Goal: Information Seeking & Learning: Learn about a topic

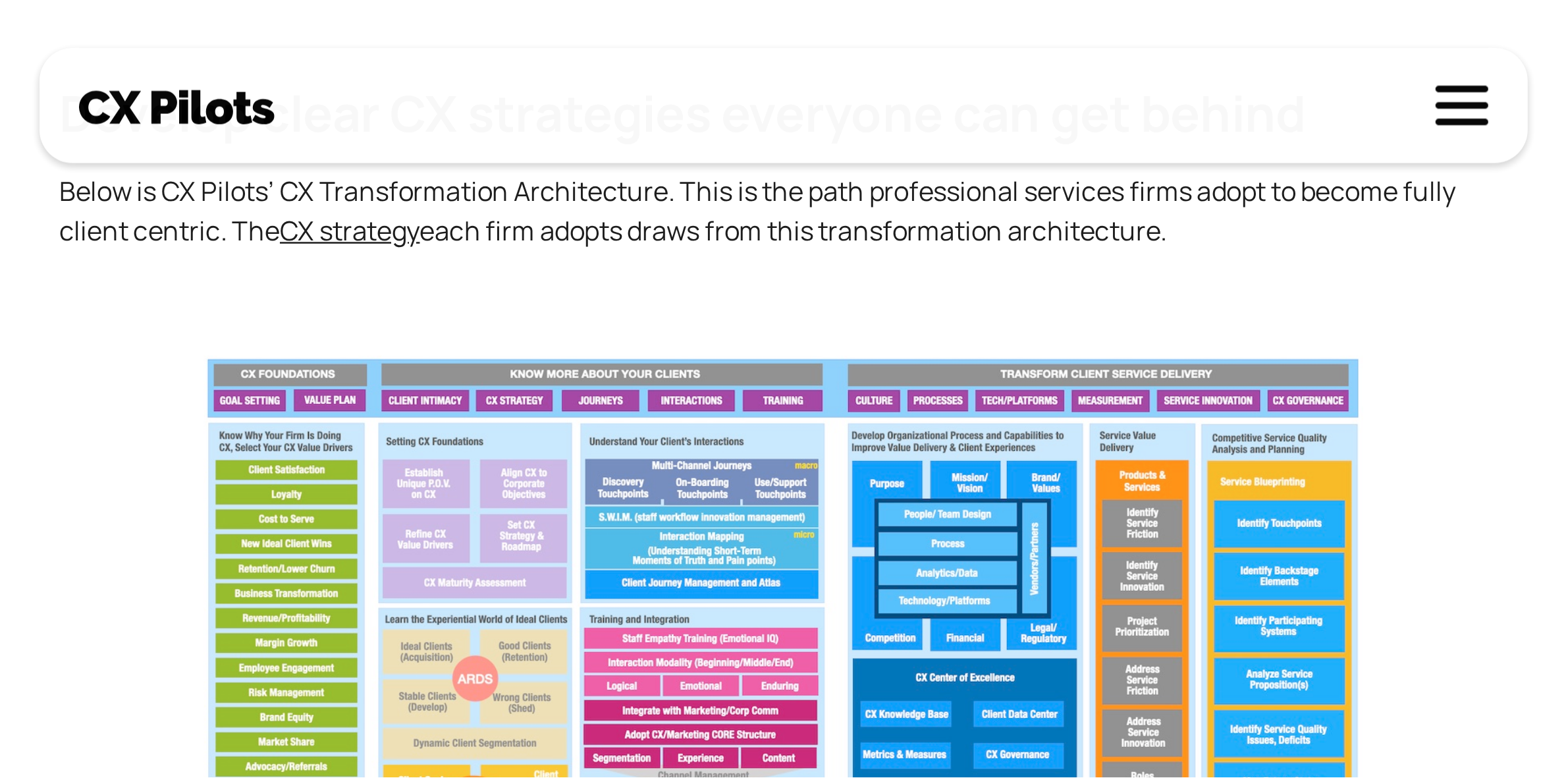
scroll to position [428, 0]
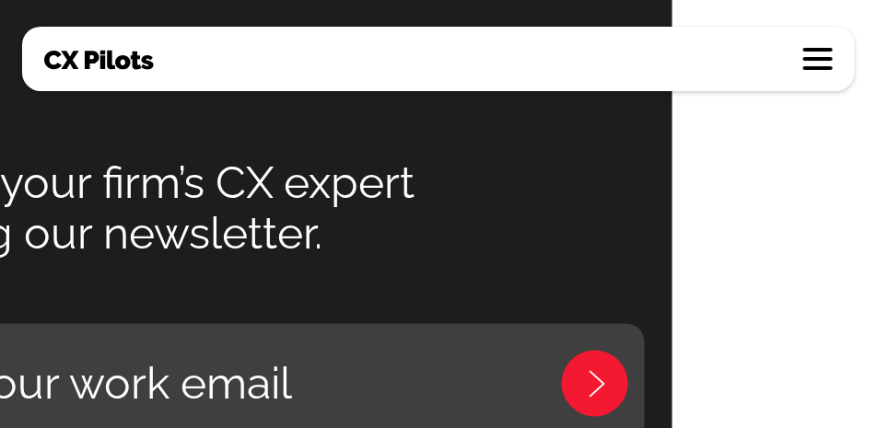
scroll to position [4273, 204]
